Goal: Register for event/course

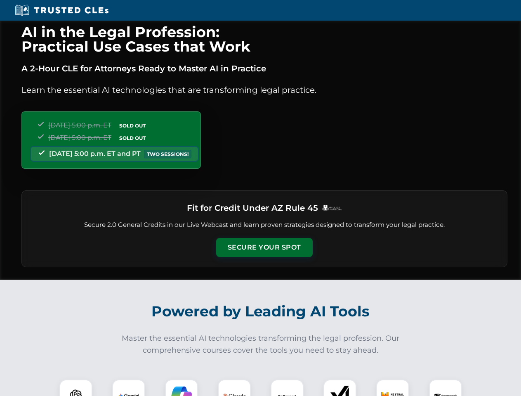
click at [264, 247] on button "Secure Your Spot" at bounding box center [264, 247] width 96 height 19
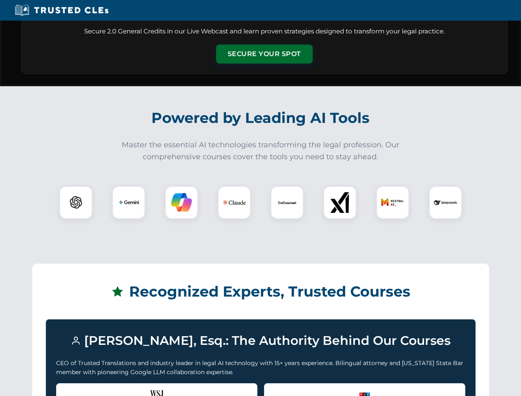
click at [129, 388] on div "Recognized by the WSJ [PERSON_NAME] was featured for his expertise in AI legal …" at bounding box center [156, 399] width 201 height 33
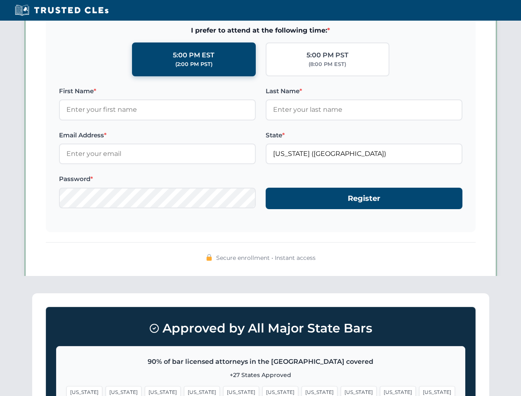
click at [301, 388] on span "[US_STATE]" at bounding box center [319, 392] width 36 height 12
click at [380, 388] on span "[US_STATE]" at bounding box center [398, 392] width 36 height 12
